Goal: Find specific page/section: Find specific page/section

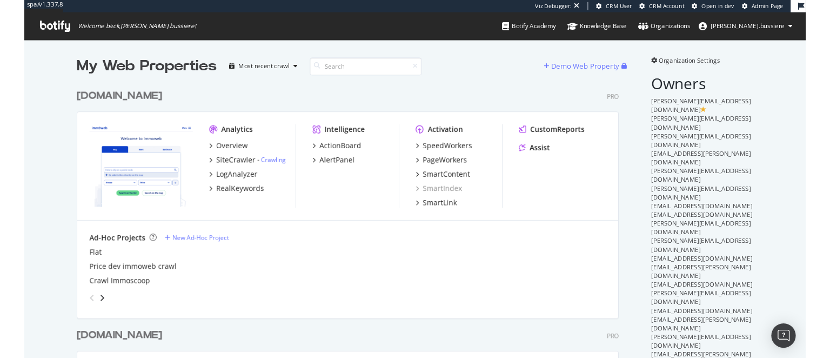
scroll to position [358, 830]
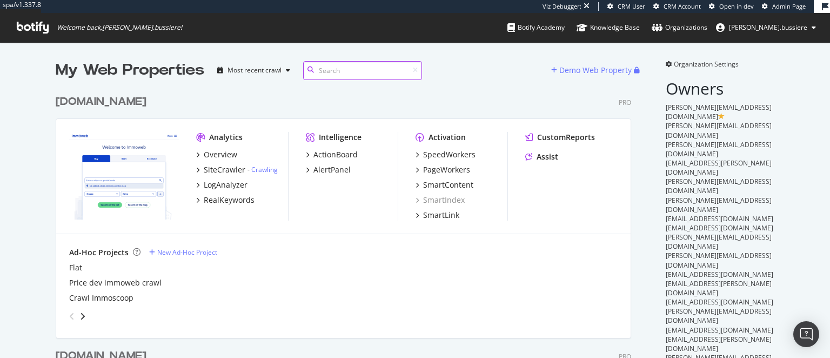
click at [354, 64] on input at bounding box center [362, 70] width 119 height 19
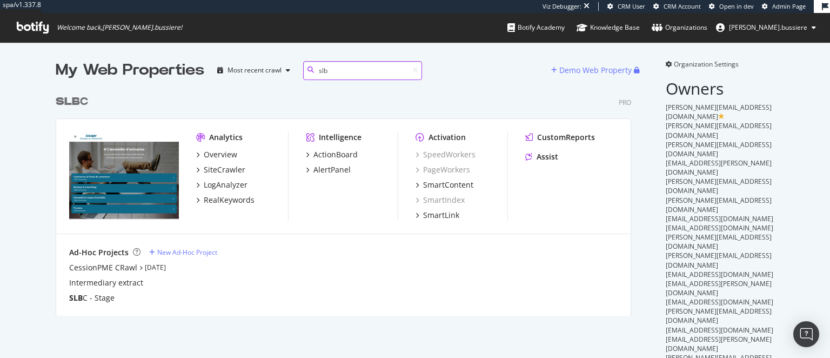
scroll to position [234, 583]
type input "slb"
click at [221, 171] on div "SiteCrawler" at bounding box center [225, 169] width 42 height 11
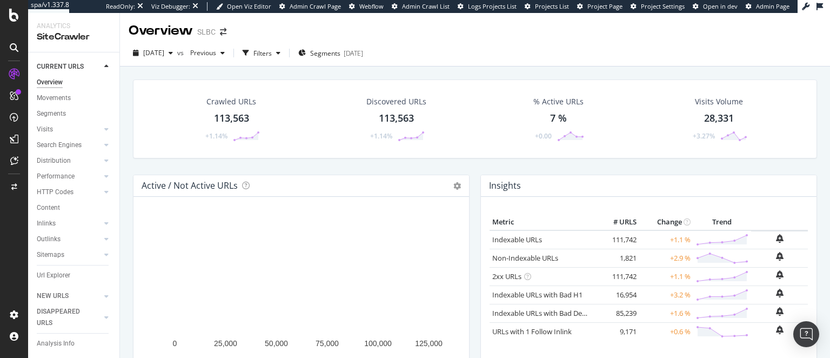
scroll to position [17, 0]
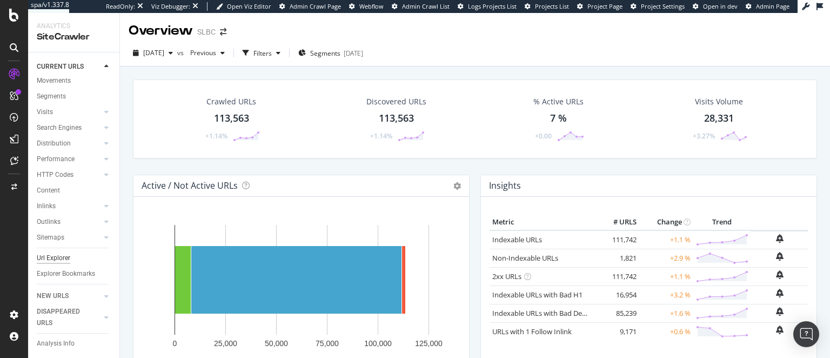
click at [55, 254] on div "Url Explorer" at bounding box center [53, 257] width 33 height 11
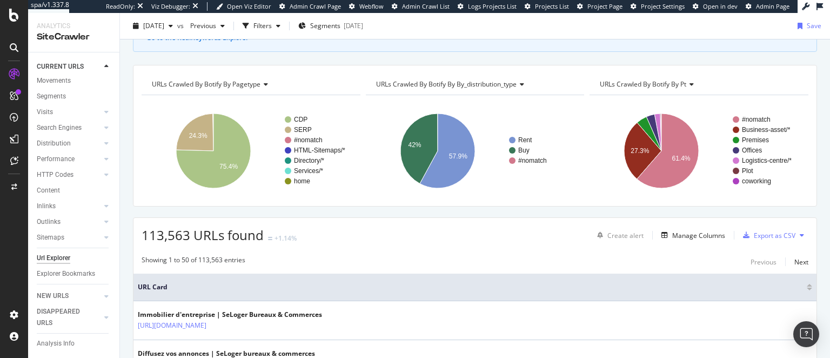
scroll to position [83, 0]
